Goal: Task Accomplishment & Management: Use online tool/utility

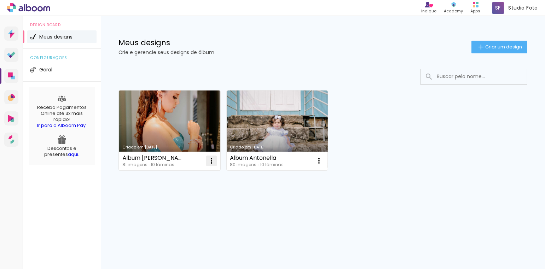
click at [210, 158] on iron-icon at bounding box center [211, 161] width 8 height 8
click at [166, 125] on link "Criado em [DATE]" at bounding box center [169, 130] width 101 height 80
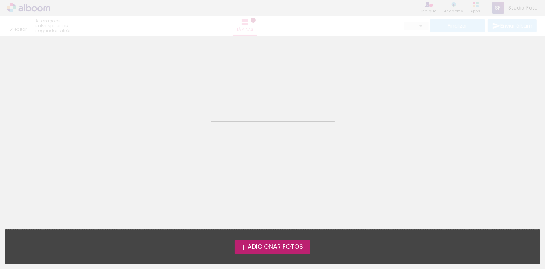
click at [166, 125] on neon-animated-pages "Confirmar Cancelar" at bounding box center [272, 152] width 545 height 233
